Goal: Task Accomplishment & Management: Manage account settings

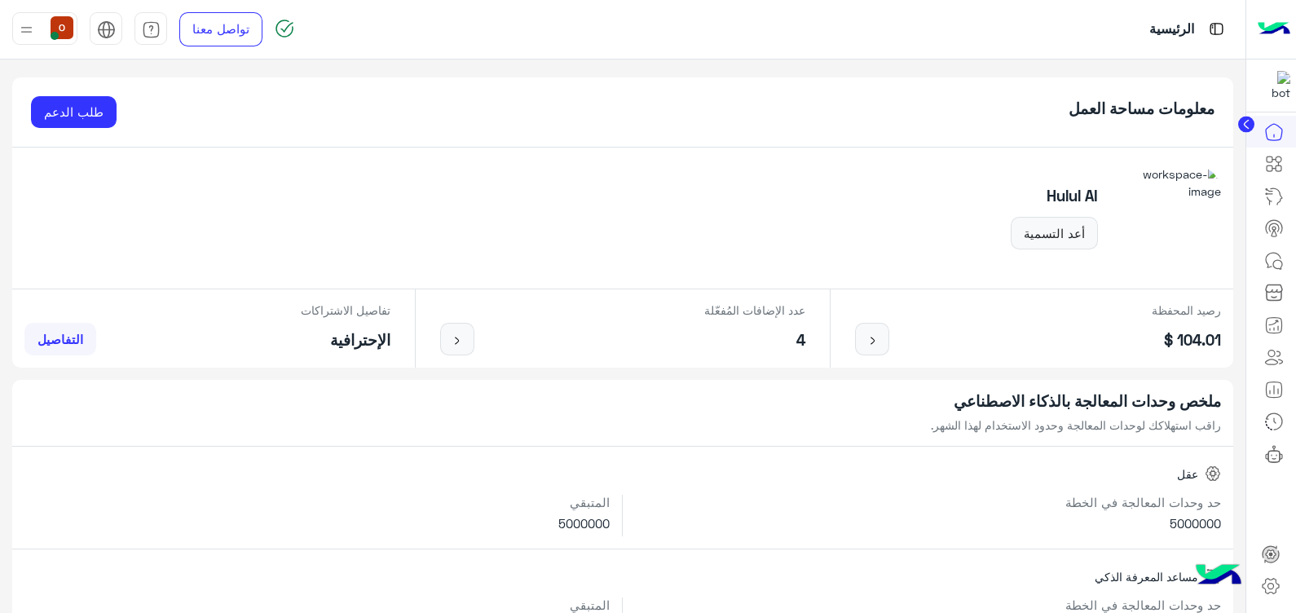
click at [1282, 37] on img at bounding box center [1274, 29] width 33 height 34
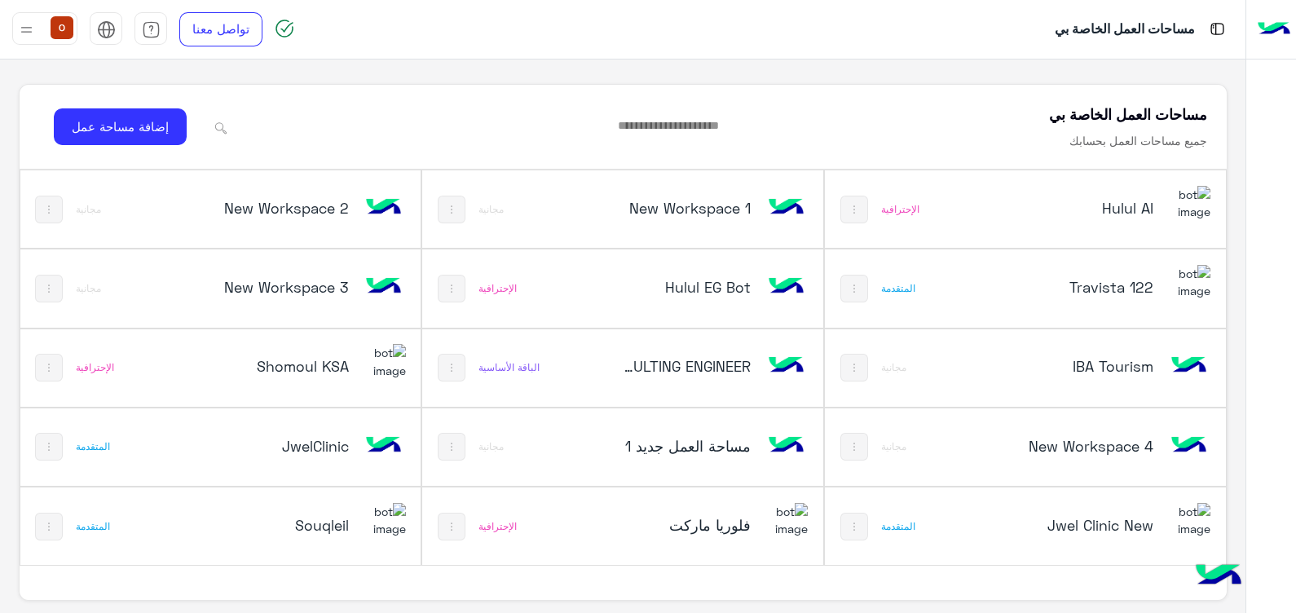
click at [705, 509] on div "فلوريا ماركت" at bounding box center [697, 526] width 222 height 47
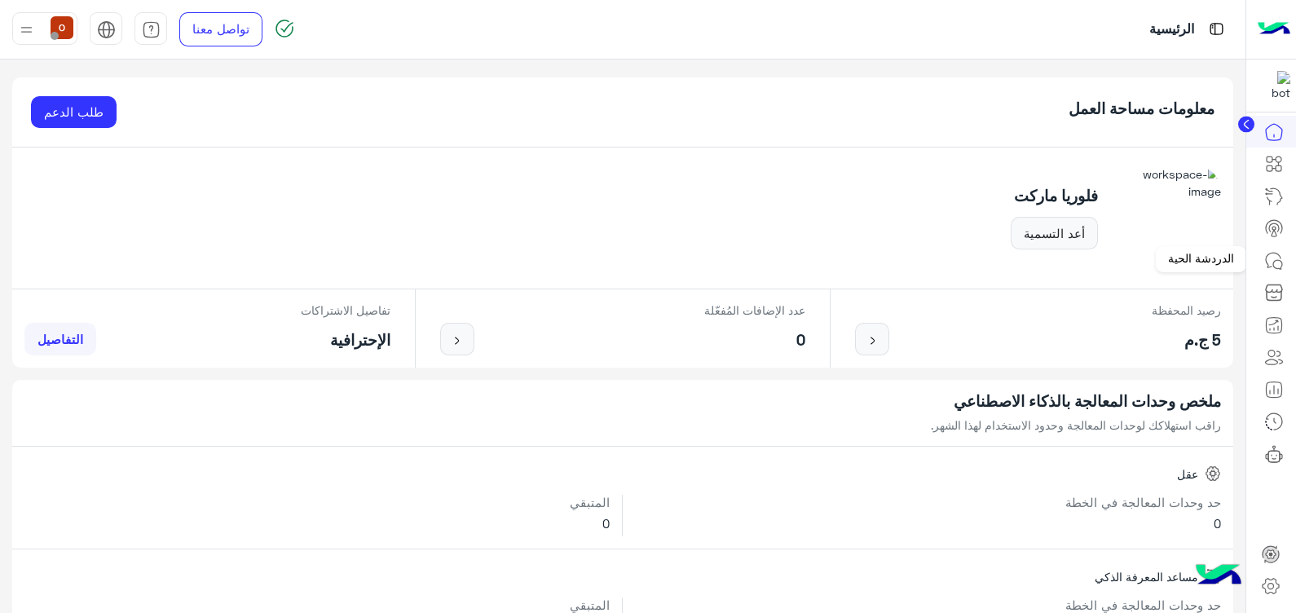
click at [1273, 264] on icon at bounding box center [1277, 264] width 9 height 9
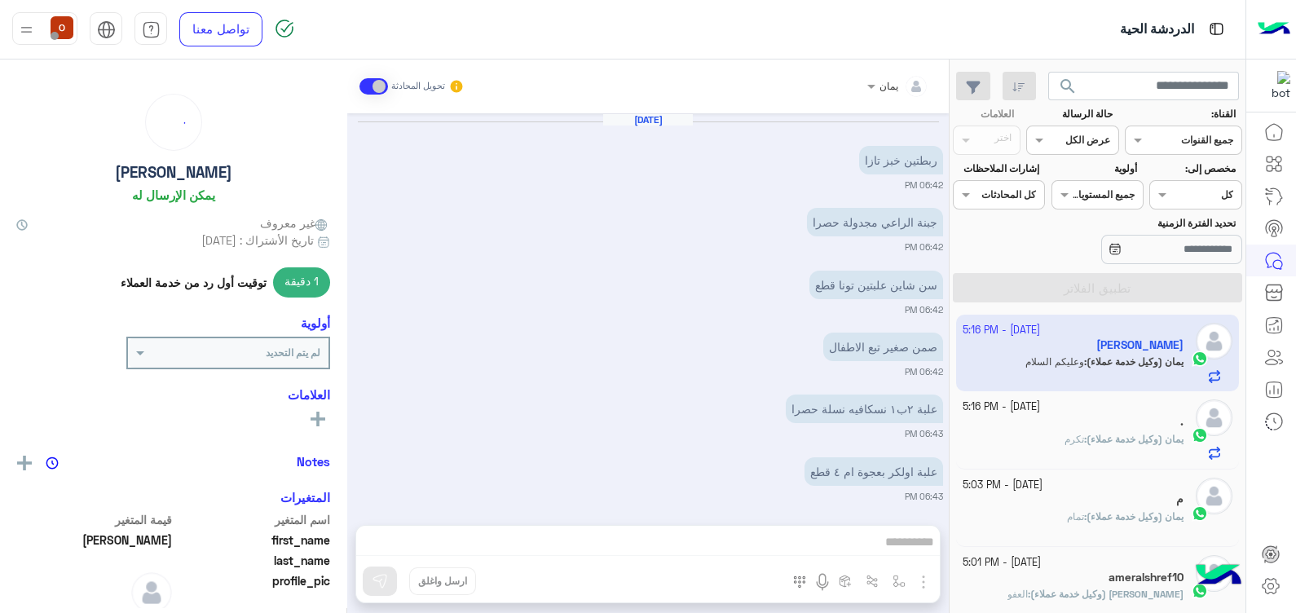
scroll to position [904, 0]
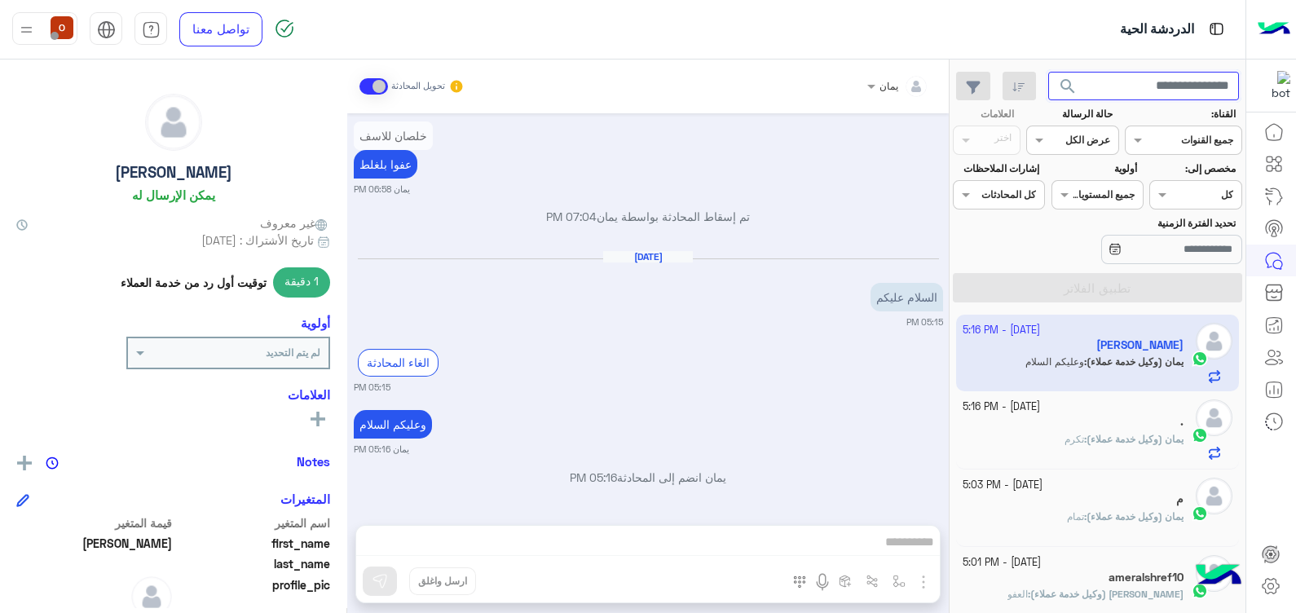
click at [1152, 87] on input "text" at bounding box center [1144, 86] width 192 height 29
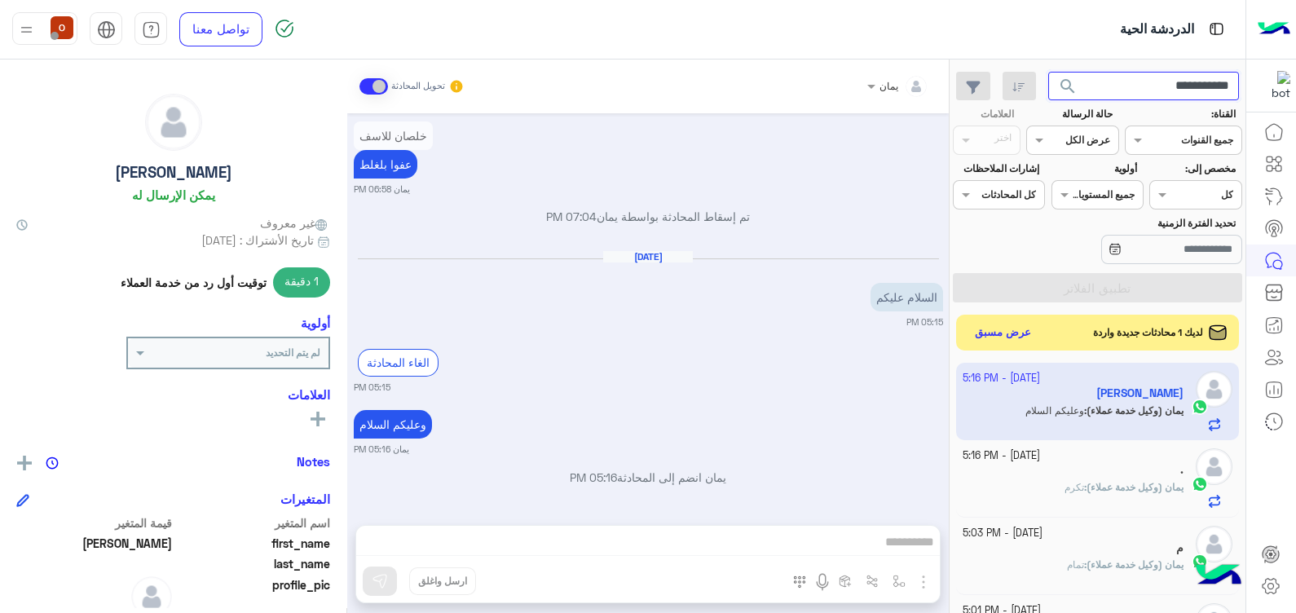
type input "**********"
click at [1048, 72] on button "search" at bounding box center [1068, 89] width 40 height 35
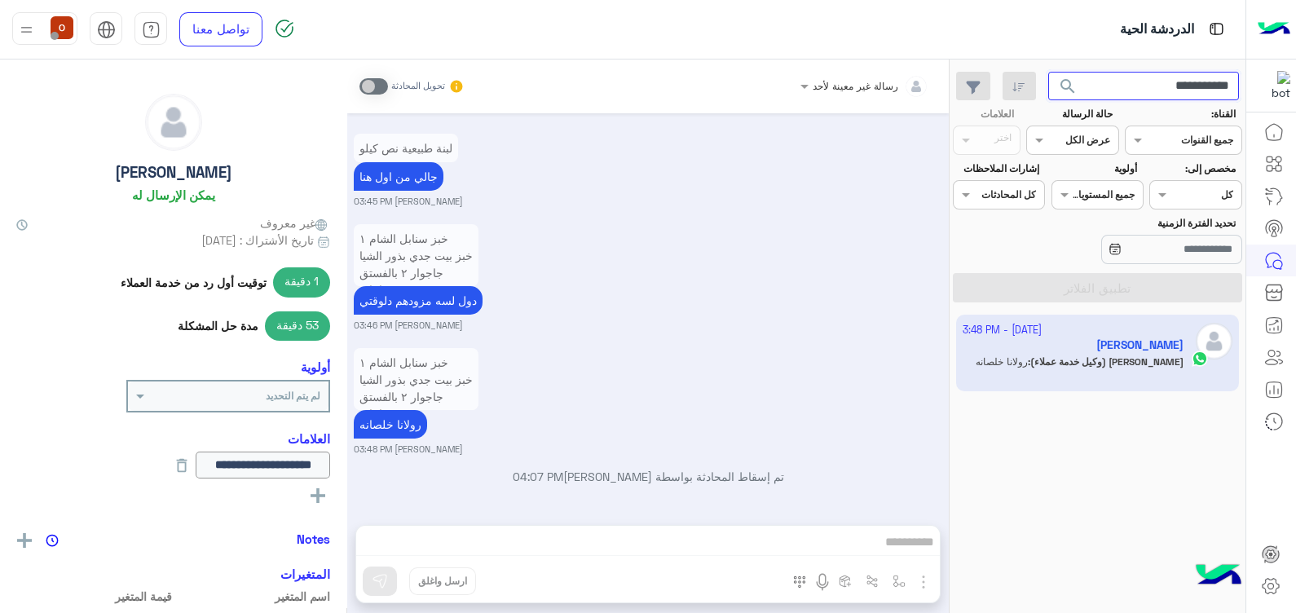
scroll to position [1091, 0]
drag, startPoint x: 830, startPoint y: 347, endPoint x: 821, endPoint y: 289, distance: 59.5
click at [821, 289] on div "[DATE] الغاء المحادثة 03:13 PM تم تعيين المحادثة إلى يمان 03:13 PM [PERSON_NAME…" at bounding box center [647, 310] width 601 height 395
click at [610, 395] on div "خبز سنابل الشام ١ خبز بيت جدي بذور الشيا جاجوار ٢ بالفستق رولانا ٤ عسل السدر بر…" at bounding box center [648, 400] width 589 height 112
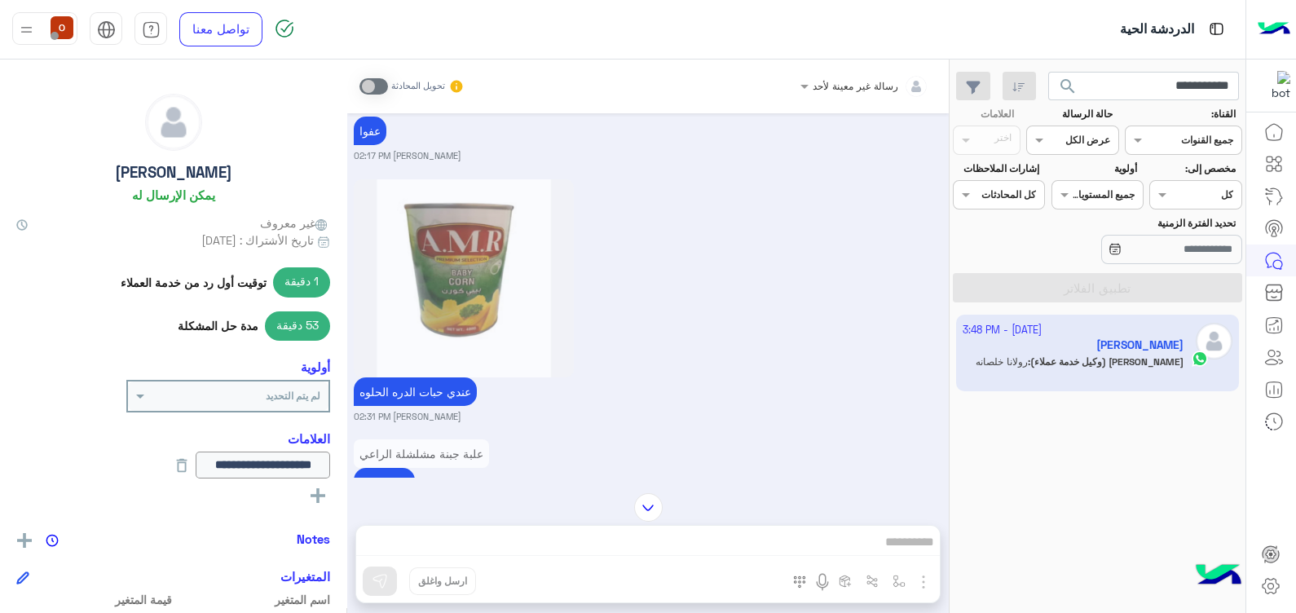
scroll to position [3293, 0]
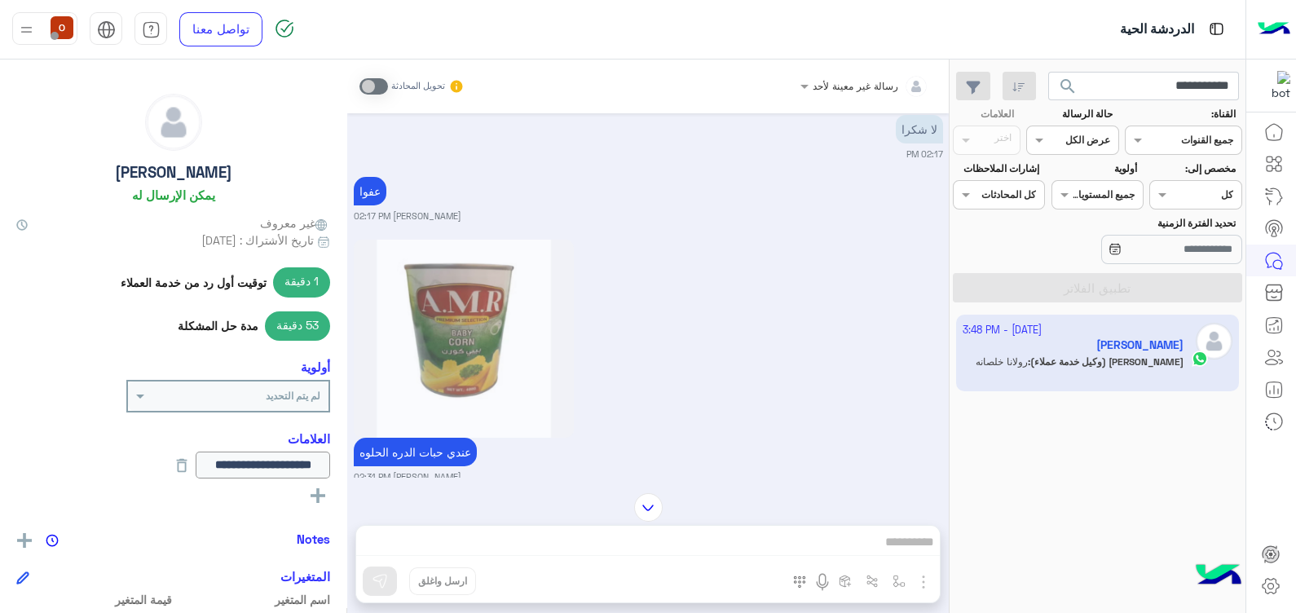
click at [890, 290] on div "عندي حبات الدره الحلوه [PERSON_NAME] 02:31 PM" at bounding box center [648, 360] width 589 height 248
click at [884, 257] on div "عندي حبات الدره الحلوه [PERSON_NAME] 02:31 PM" at bounding box center [648, 360] width 589 height 248
click at [864, 455] on div "عندي حبات الدره الحلوه [PERSON_NAME] 02:31 PM" at bounding box center [648, 360] width 589 height 248
click at [872, 436] on div "عندي حبات الدره الحلوه [PERSON_NAME] 02:31 PM" at bounding box center [648, 360] width 589 height 248
click at [907, 436] on div "عندي حبات الدره الحلوه [PERSON_NAME] 02:31 PM" at bounding box center [648, 360] width 589 height 248
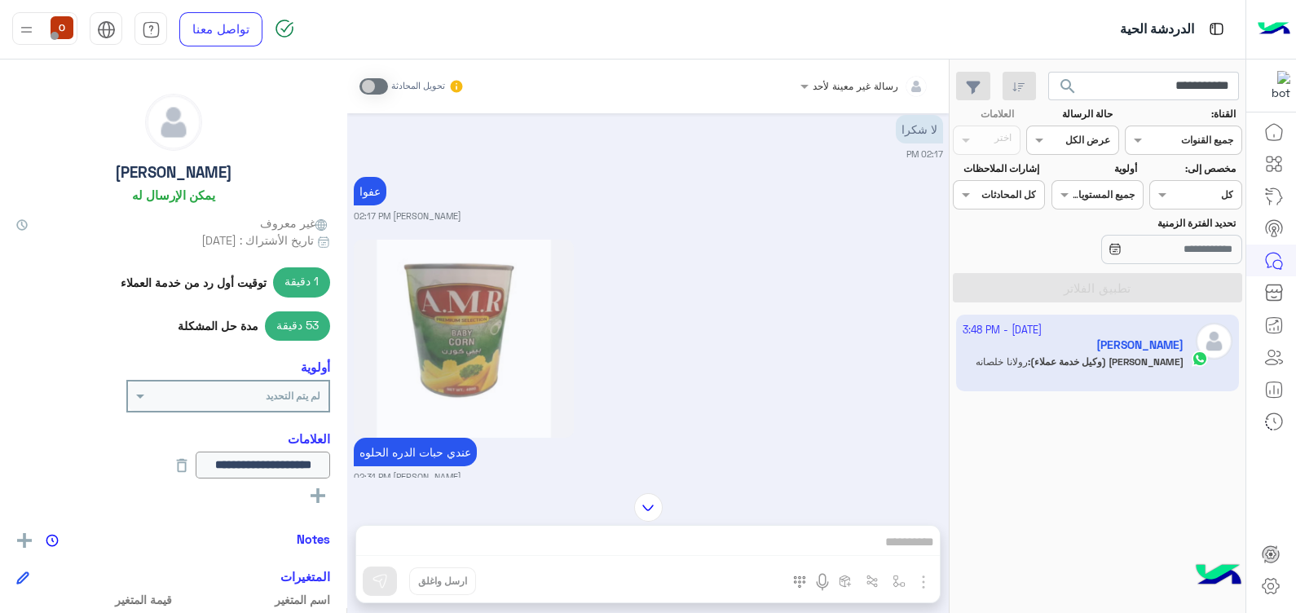
click at [905, 381] on div "عندي حبات الدره الحلوه [PERSON_NAME] 02:31 PM" at bounding box center [648, 360] width 589 height 248
click at [940, 518] on div at bounding box center [647, 507] width 601 height 29
click at [896, 425] on div "عندي حبات الدره الحلوه [PERSON_NAME] 02:31 PM" at bounding box center [648, 360] width 589 height 248
click at [1273, 591] on icon at bounding box center [1271, 586] width 20 height 20
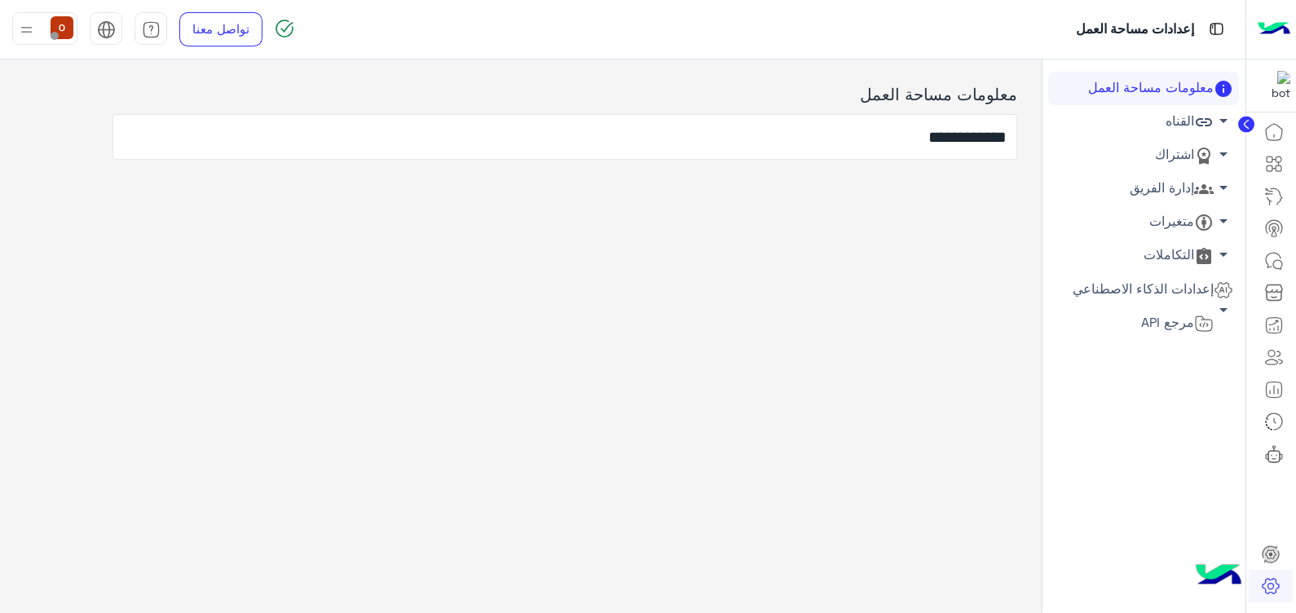
click at [1222, 186] on span "arrow_drop_down" at bounding box center [1224, 188] width 20 height 20
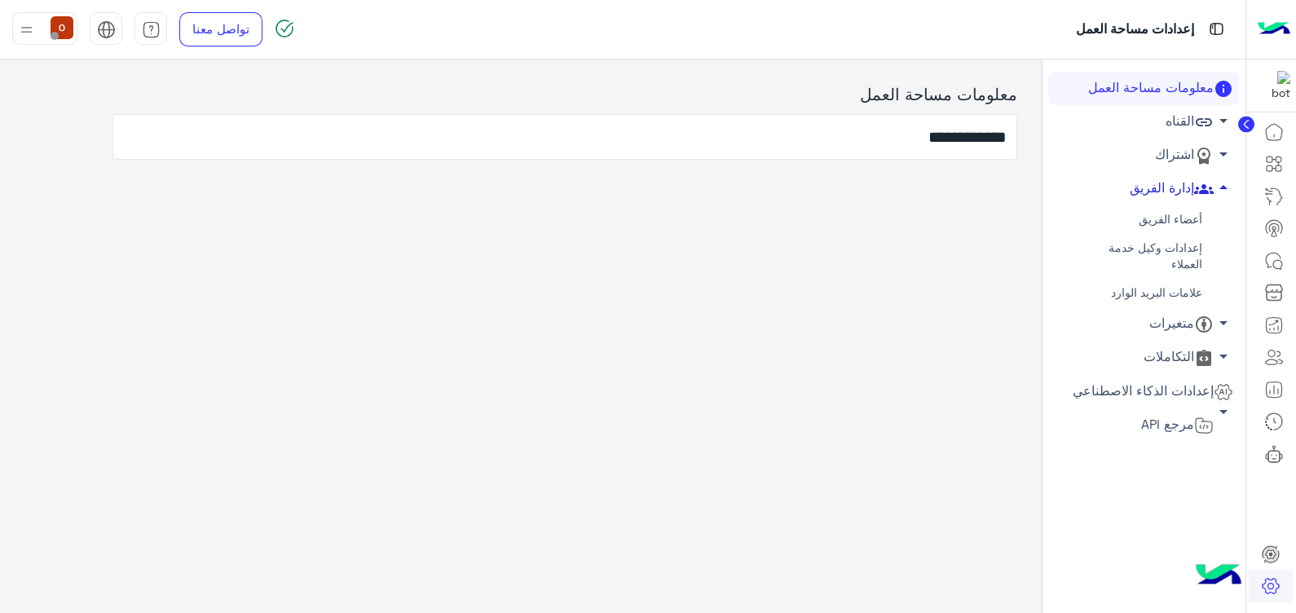
click at [1173, 216] on link "أعضاء الفريق" at bounding box center [1143, 219] width 191 height 29
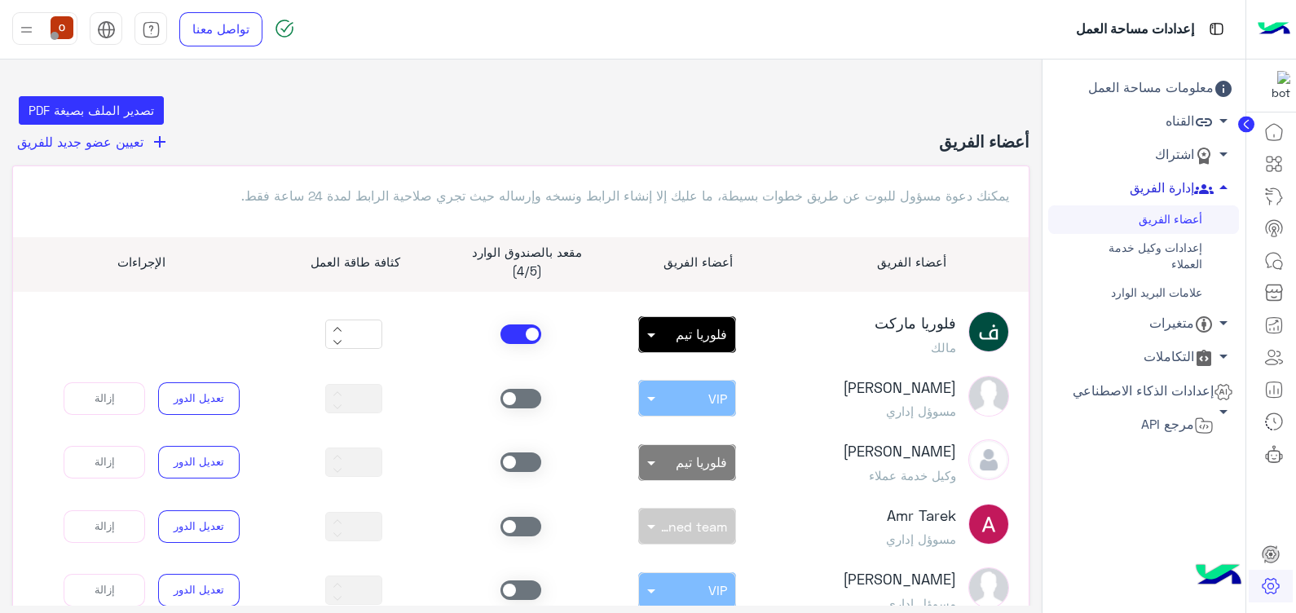
click at [142, 147] on span "تعيين عضو جديد للفريق" at bounding box center [80, 141] width 126 height 15
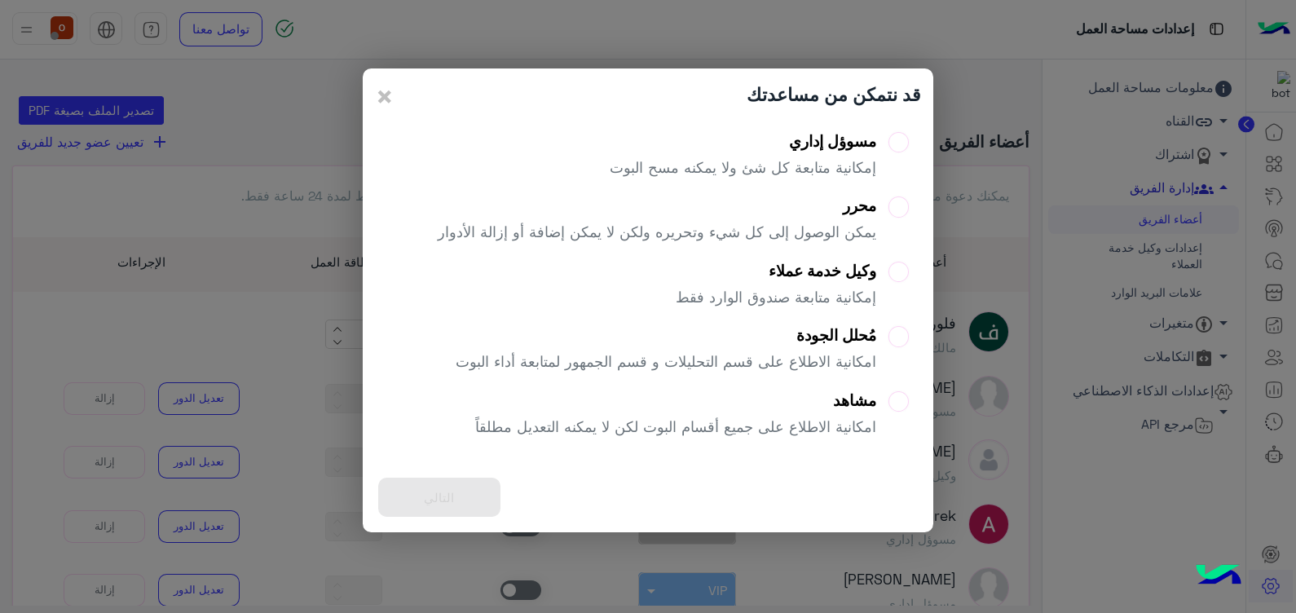
click at [894, 146] on label "مسوؤل إداري إمكانية متابعة كل شئ ولا يمكنه مسح البوت" at bounding box center [759, 161] width 299 height 59
click at [432, 506] on button "التالي" at bounding box center [439, 498] width 122 height 40
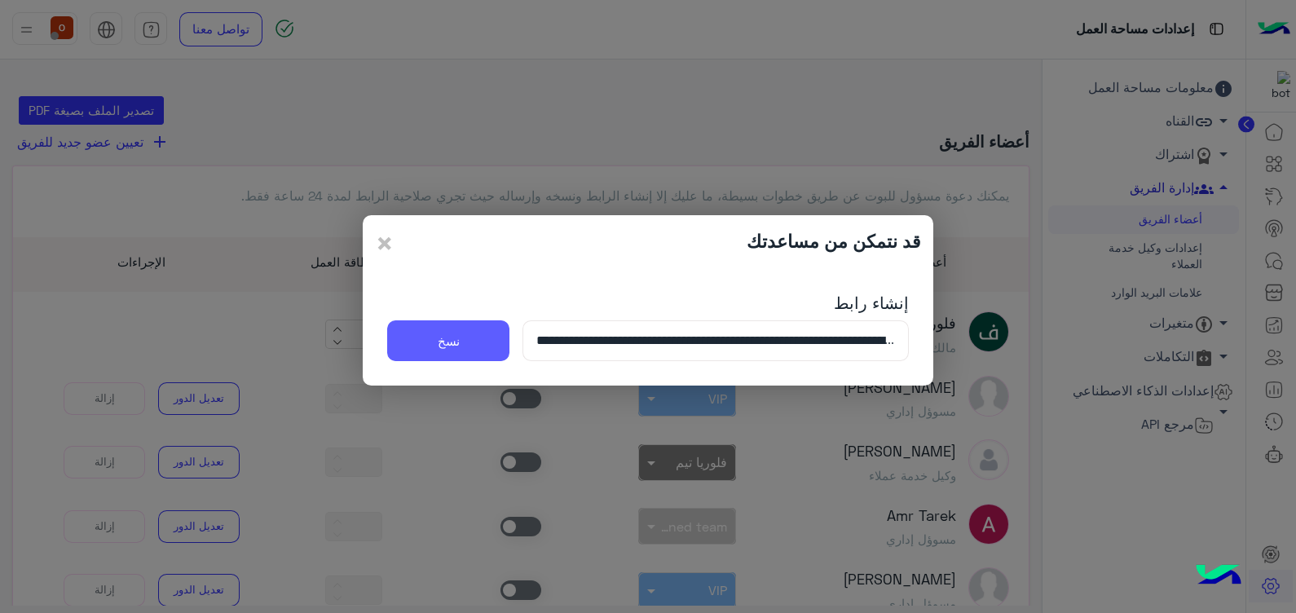
click at [416, 347] on button "نسخ" at bounding box center [448, 340] width 122 height 41
click at [763, 536] on modal-container "**********" at bounding box center [648, 306] width 1296 height 613
click at [1290, 459] on modal-container "**********" at bounding box center [648, 306] width 1296 height 613
click at [378, 240] on span "×" at bounding box center [385, 242] width 20 height 37
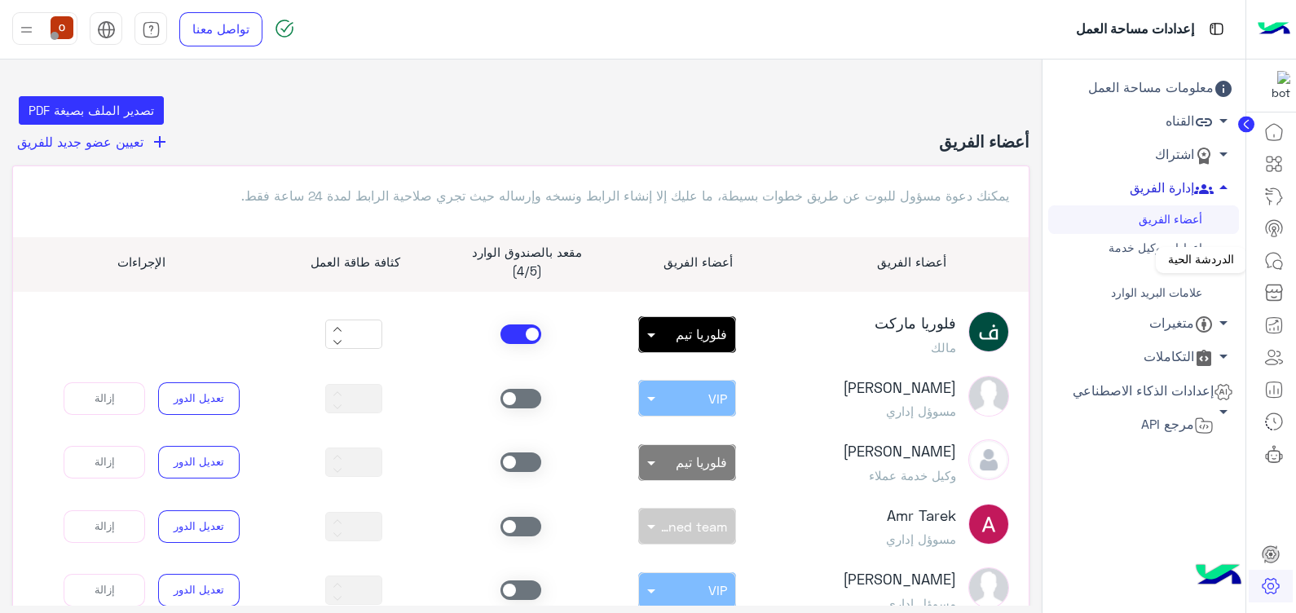
click at [1280, 253] on icon at bounding box center [1274, 261] width 20 height 20
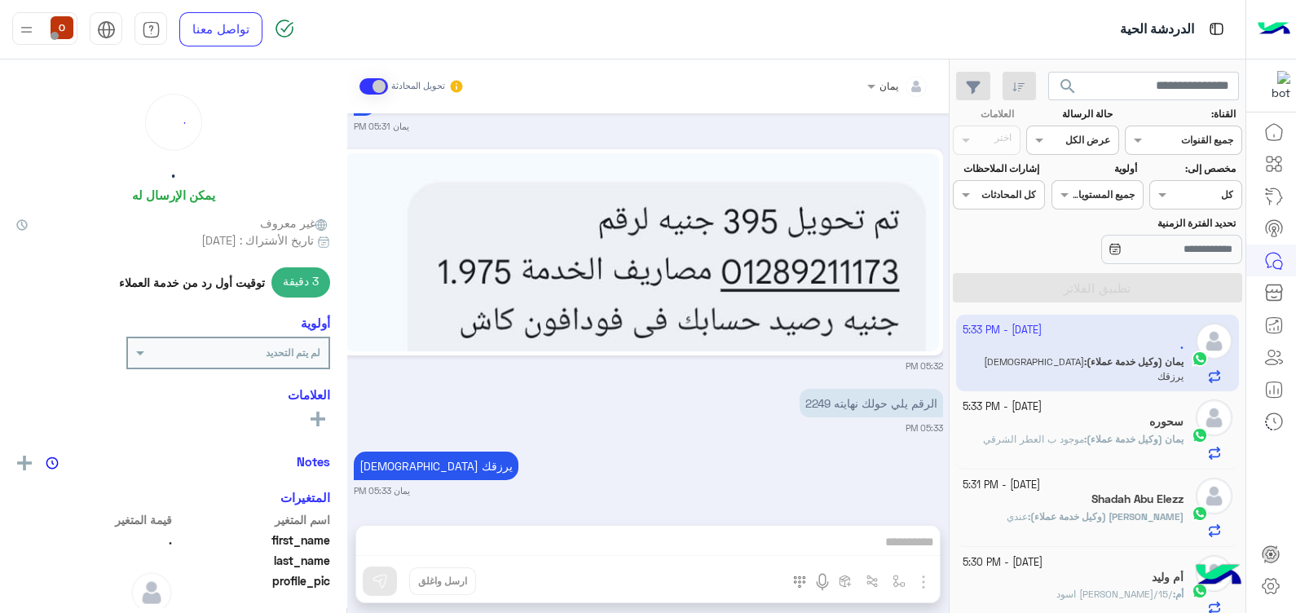
scroll to position [1272, 0]
click at [1110, 77] on input "text" at bounding box center [1144, 86] width 192 height 29
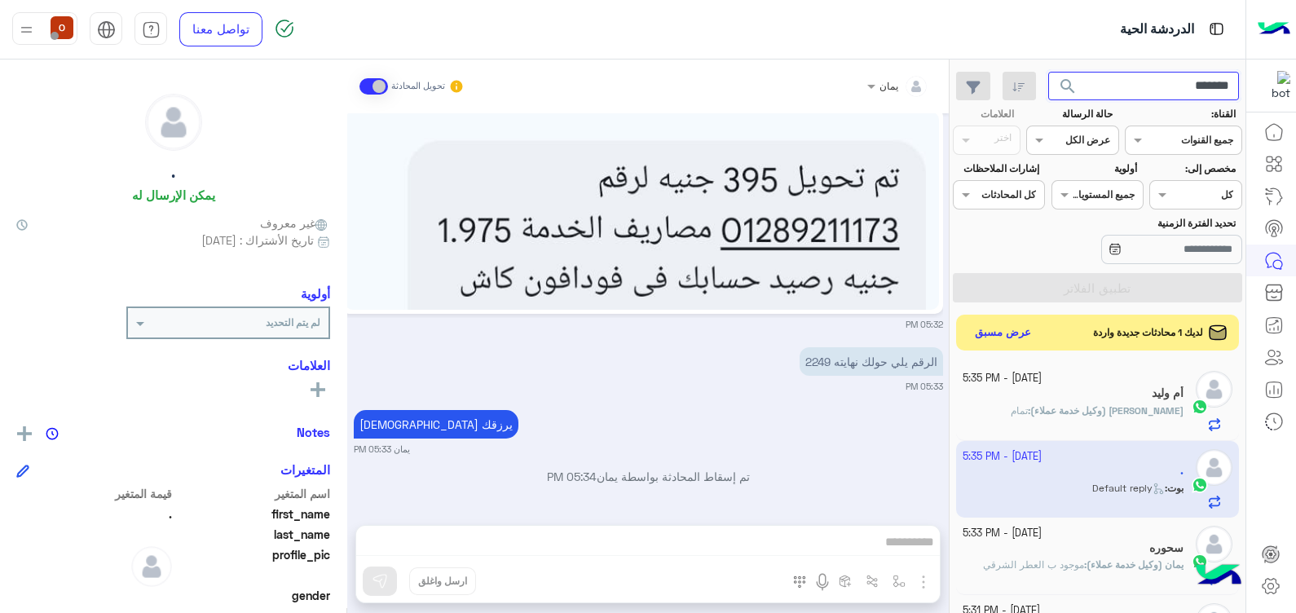
scroll to position [1524, 0]
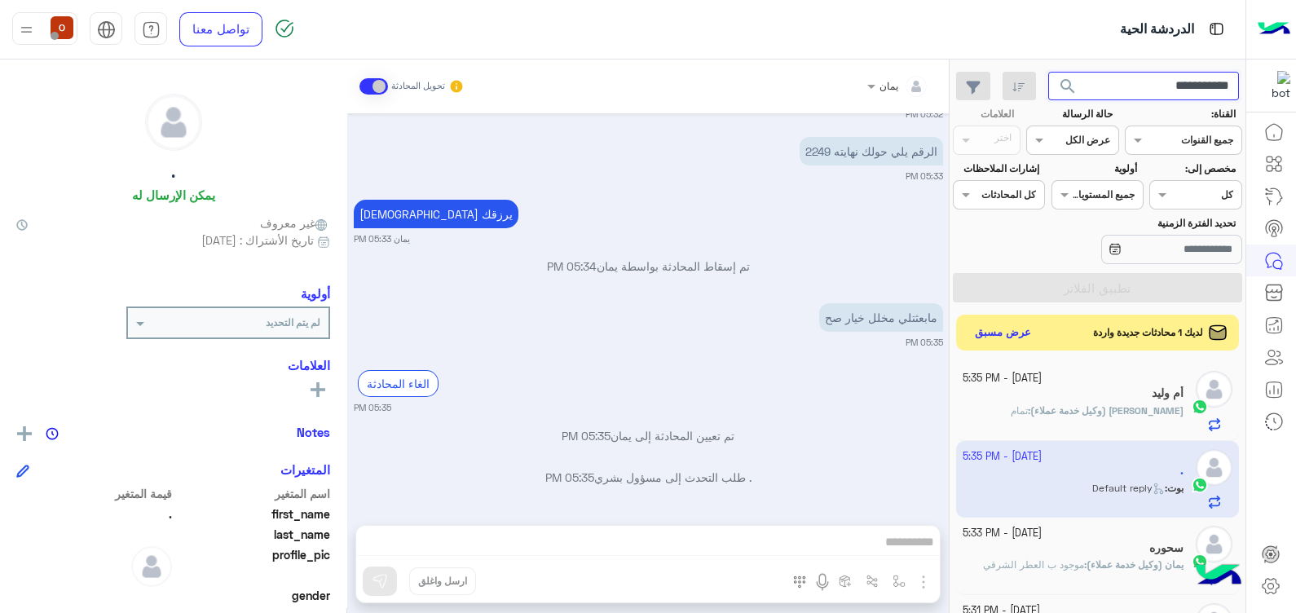
type input "**********"
click at [1062, 87] on span "search" at bounding box center [1068, 87] width 20 height 20
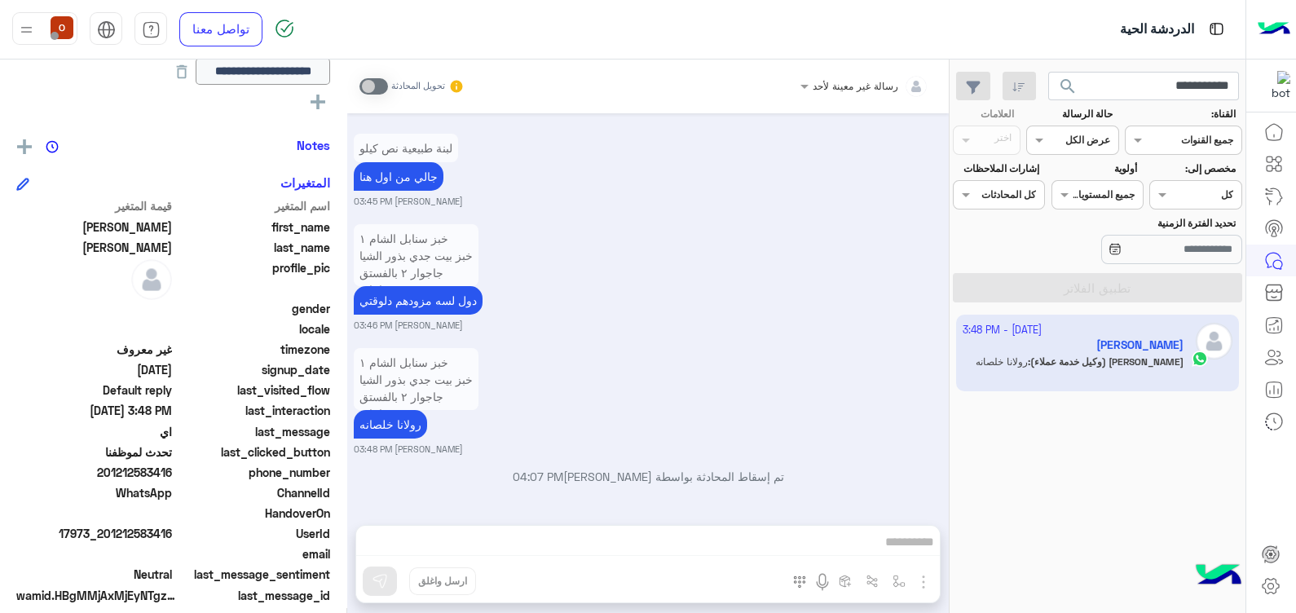
scroll to position [407, 0]
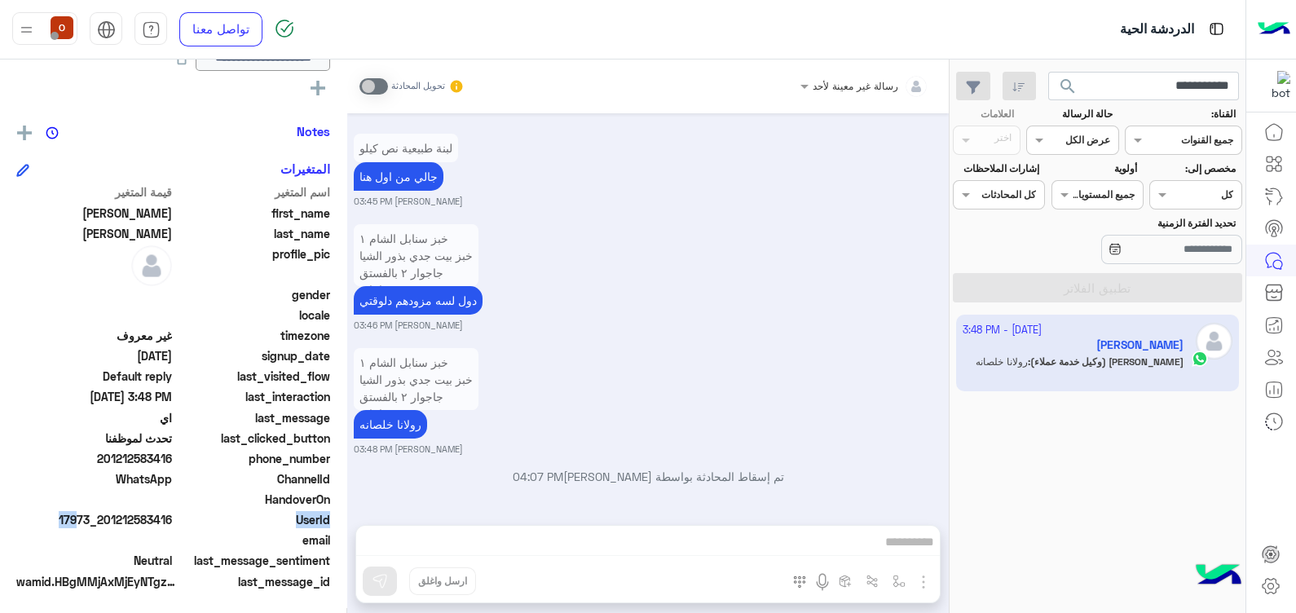
drag, startPoint x: 187, startPoint y: 516, endPoint x: 160, endPoint y: 514, distance: 27.8
click at [160, 514] on div "UserId 17973_201212583416" at bounding box center [173, 521] width 314 height 20
drag, startPoint x: 160, startPoint y: 514, endPoint x: 196, endPoint y: 530, distance: 39.1
click at [196, 530] on div "اسم المتغير قيمة المتغير first_name [PERSON_NAME] last_name [PERSON_NAME] profi…" at bounding box center [173, 387] width 314 height 409
click at [172, 511] on span "17973_201212583416" at bounding box center [94, 519] width 156 height 17
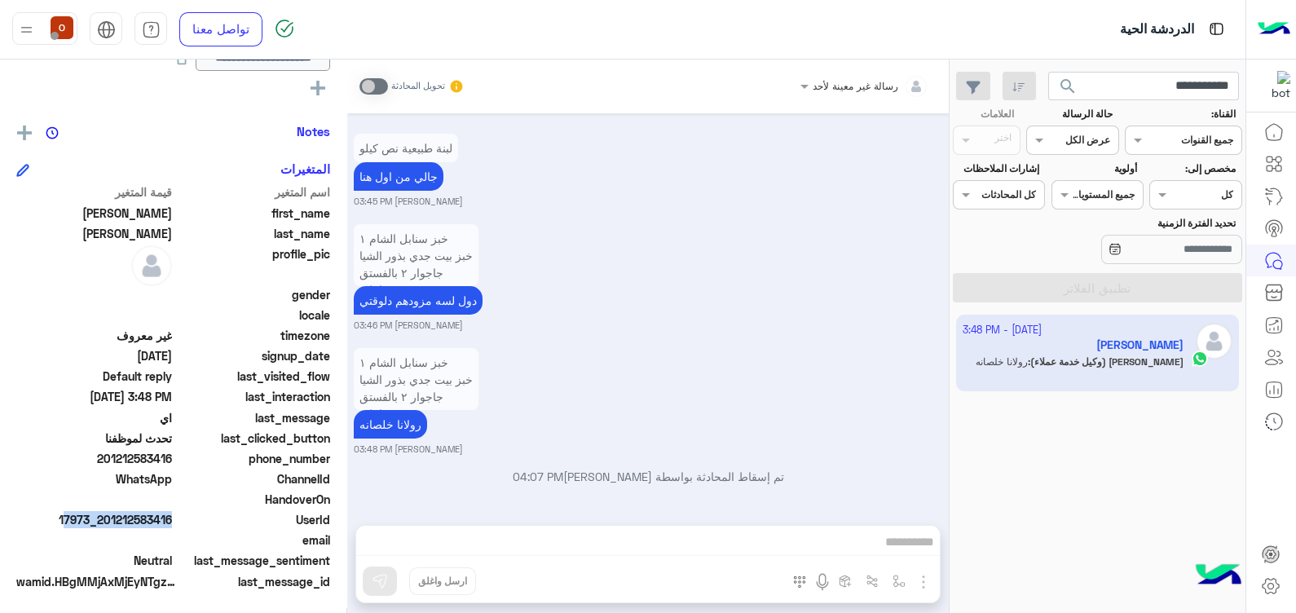
drag, startPoint x: 173, startPoint y: 510, endPoint x: 70, endPoint y: 513, distance: 102.7
click at [70, 513] on span "17973_201212583416" at bounding box center [94, 519] width 156 height 17
copy span "17973_201212583416"
click at [133, 514] on span "17973_201212583416" at bounding box center [94, 519] width 156 height 17
drag, startPoint x: 133, startPoint y: 514, endPoint x: 73, endPoint y: 515, distance: 60.3
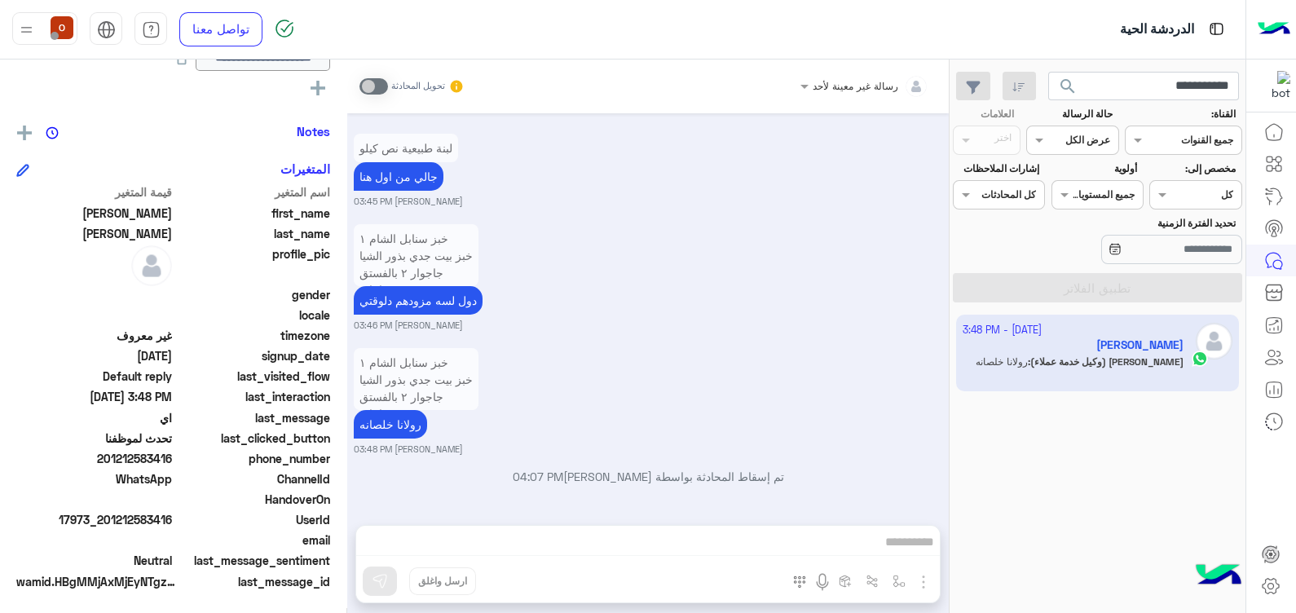
click at [73, 515] on span "17973_201212583416" at bounding box center [94, 519] width 156 height 17
copy span "17973_201212583416"
